Goal: Book appointment/travel/reservation

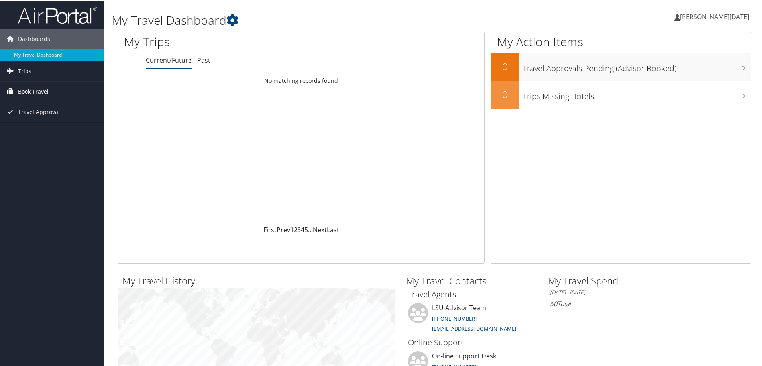
click at [49, 90] on link "Book Travel" at bounding box center [52, 91] width 104 height 20
click at [45, 114] on link "Book/Manage Online Trips" at bounding box center [52, 119] width 104 height 12
click at [26, 68] on span "Trips" at bounding box center [25, 71] width 14 height 20
click at [25, 72] on span "Trips" at bounding box center [25, 71] width 14 height 20
